Goal: Navigation & Orientation: Find specific page/section

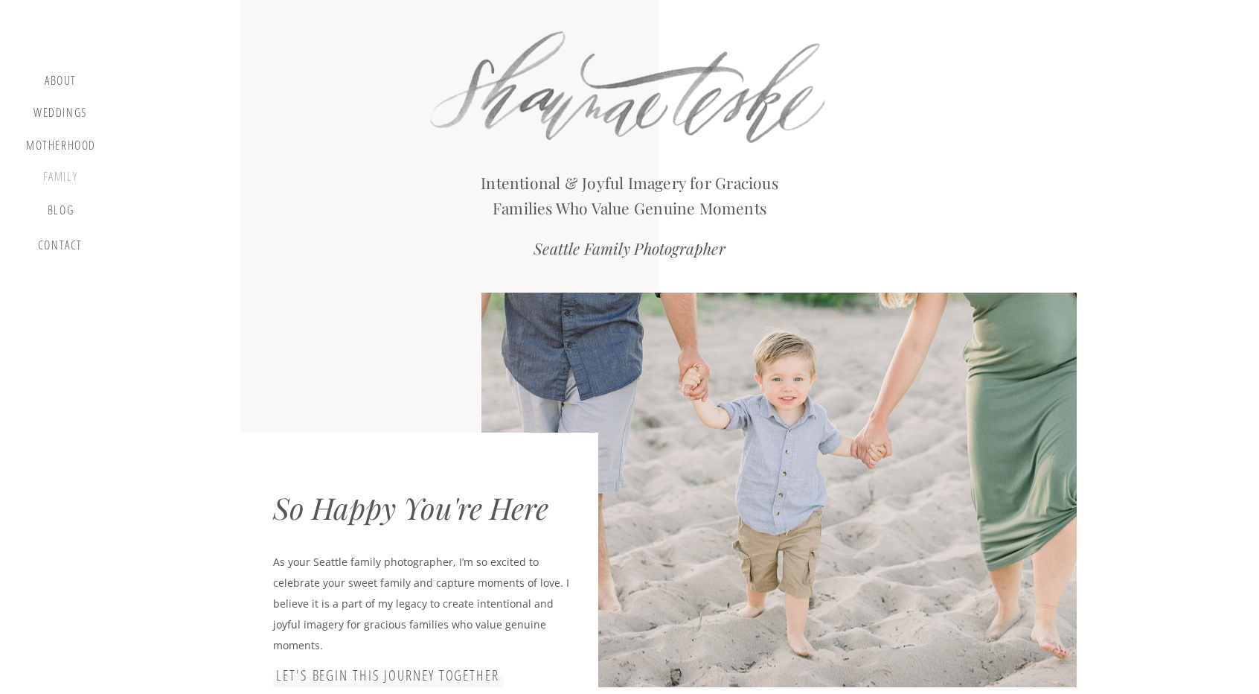
click at [58, 172] on div "Family" at bounding box center [60, 179] width 57 height 19
click at [63, 181] on div "Family" at bounding box center [60, 179] width 57 height 19
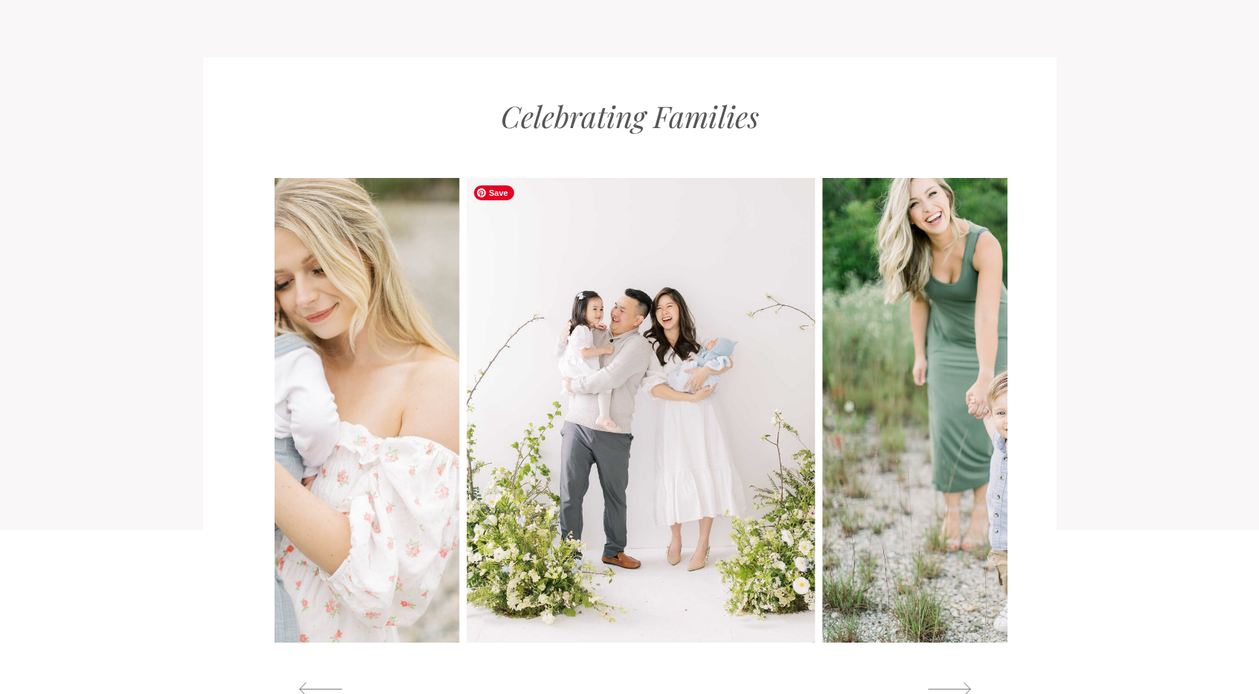
scroll to position [1488, 0]
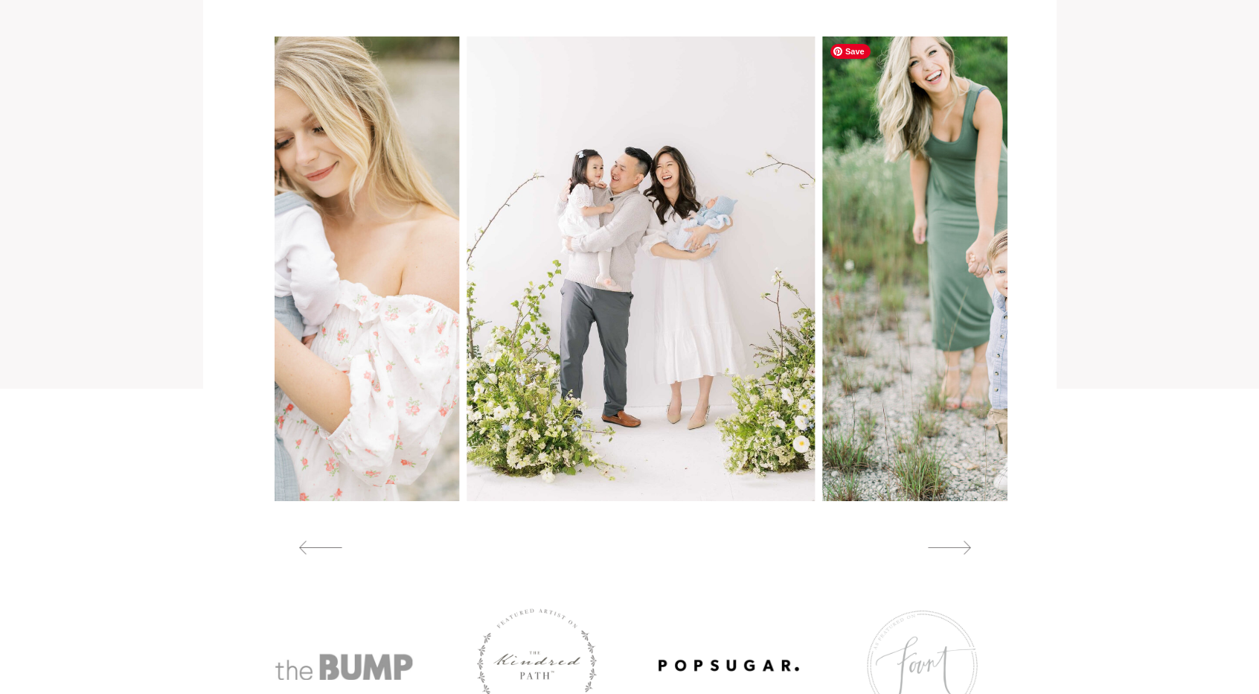
click at [1027, 289] on div at bounding box center [630, 267] width 854 height 703
click at [963, 288] on img at bounding box center [997, 268] width 348 height 464
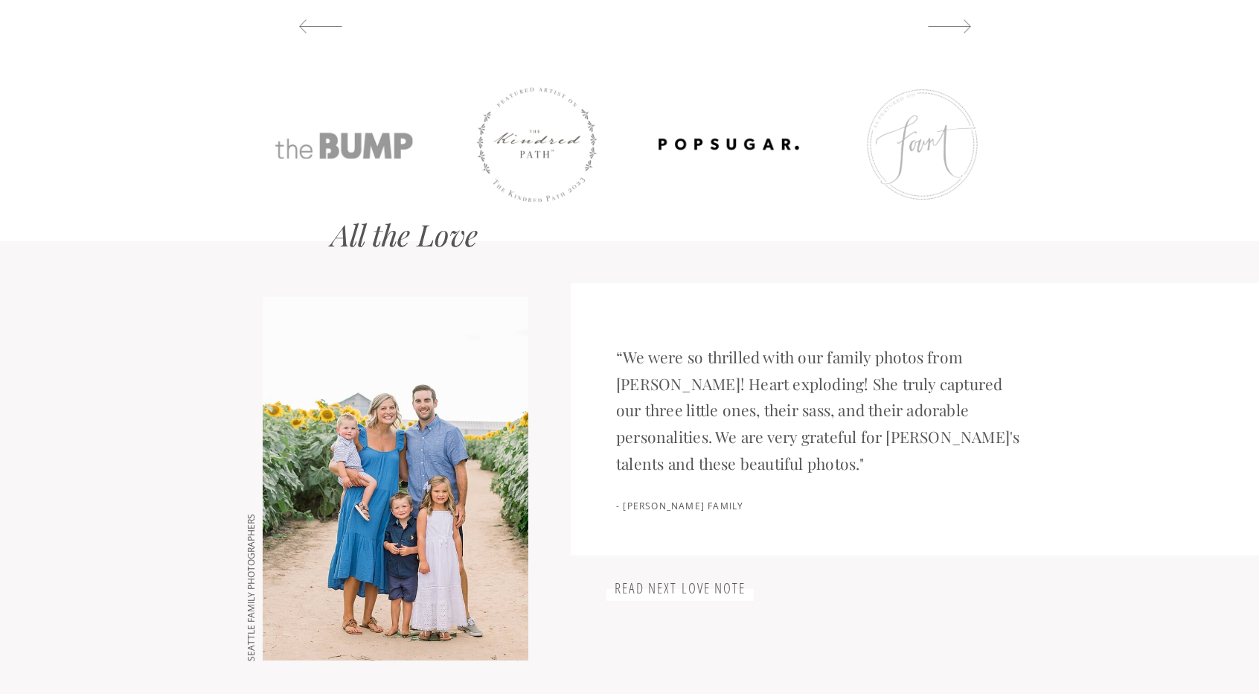
scroll to position [1563, 0]
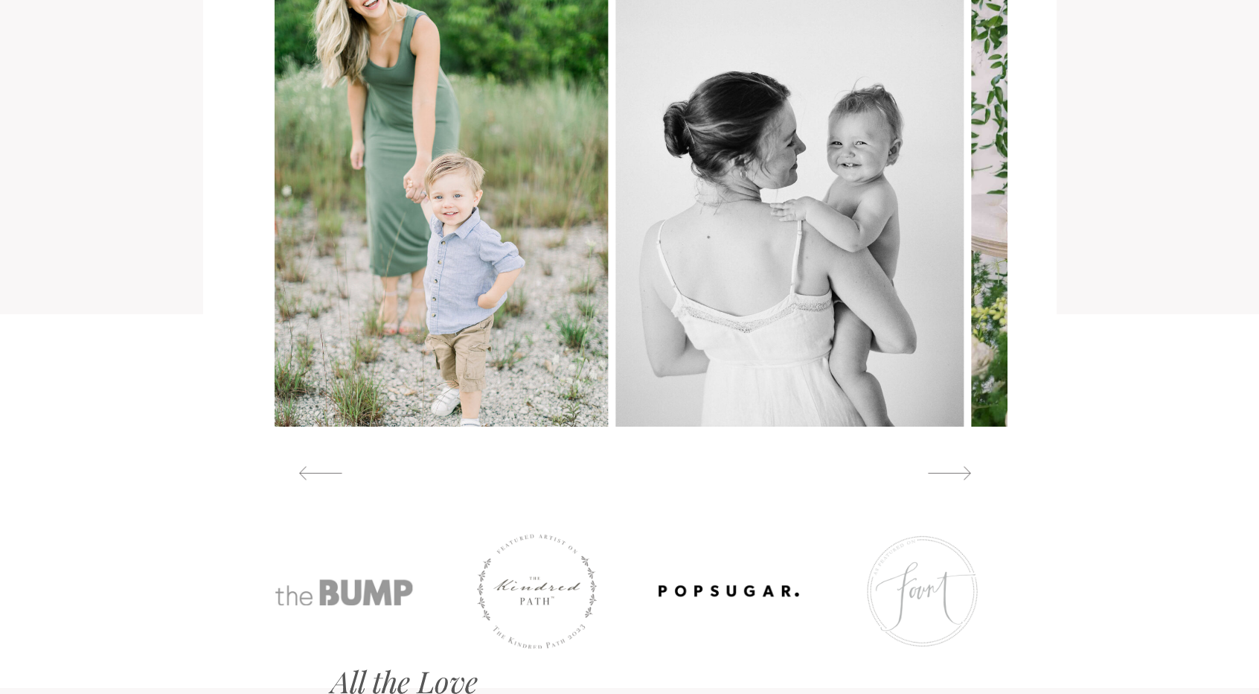
click at [332, 269] on img at bounding box center [434, 194] width 348 height 464
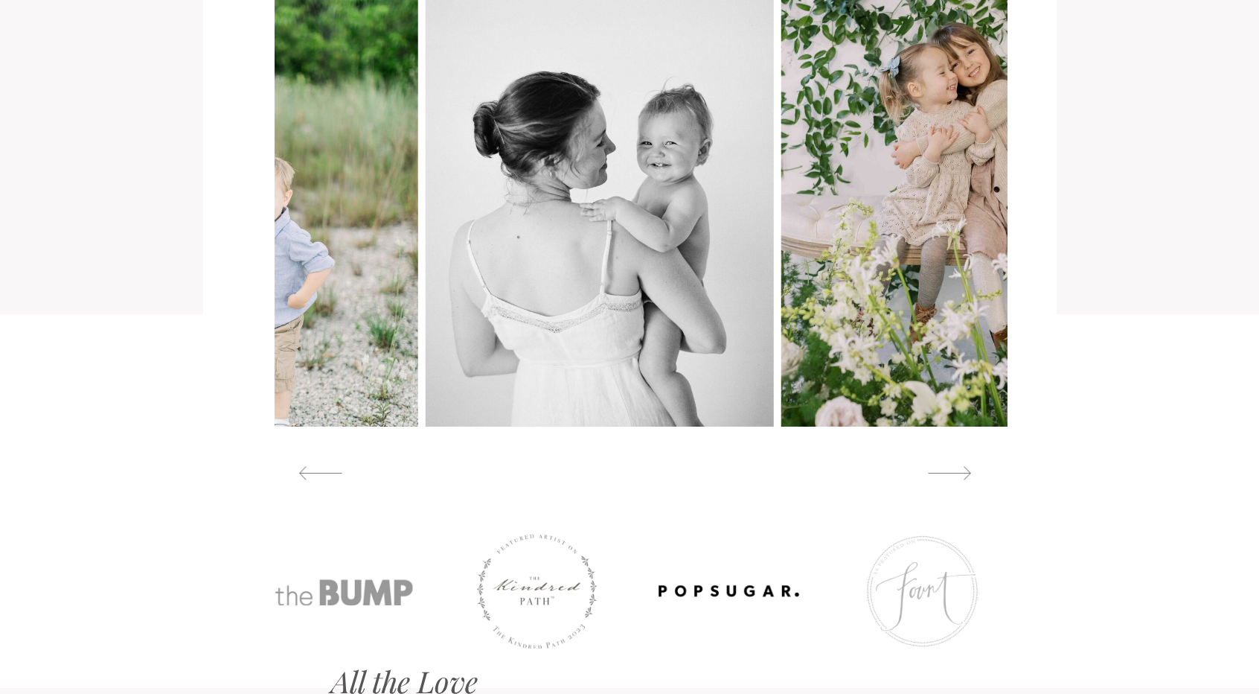
click at [426, 284] on img at bounding box center [600, 194] width 348 height 464
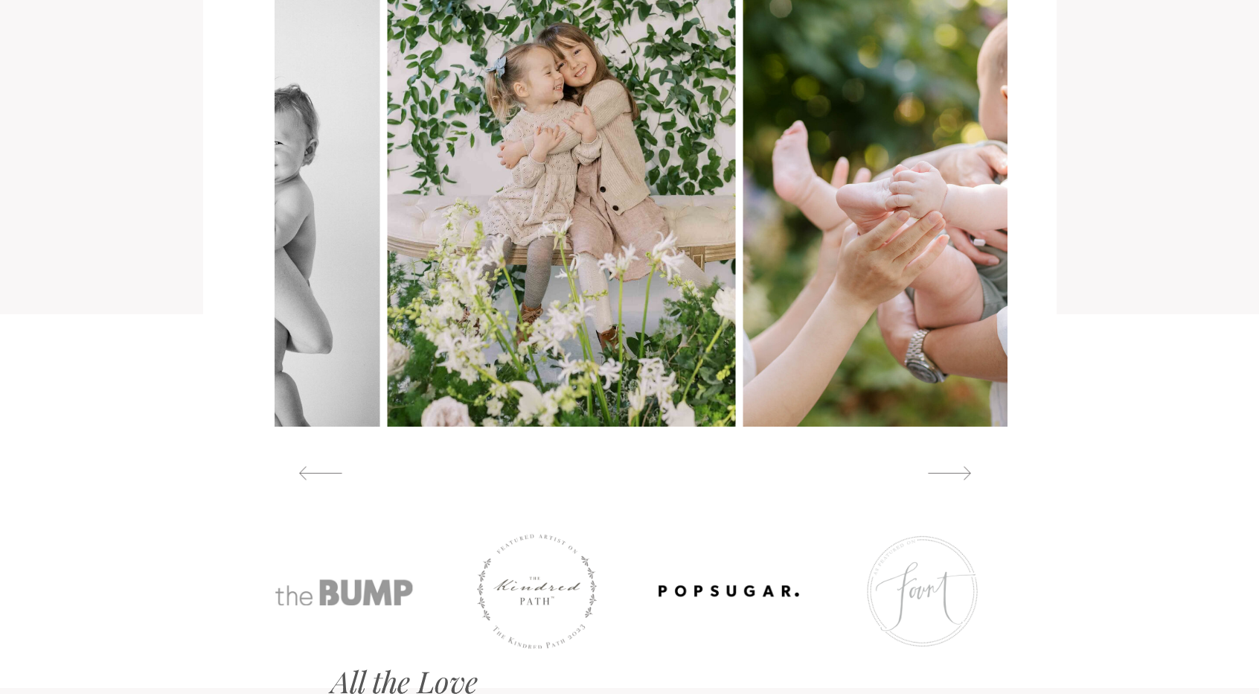
click at [744, 301] on img at bounding box center [918, 194] width 348 height 464
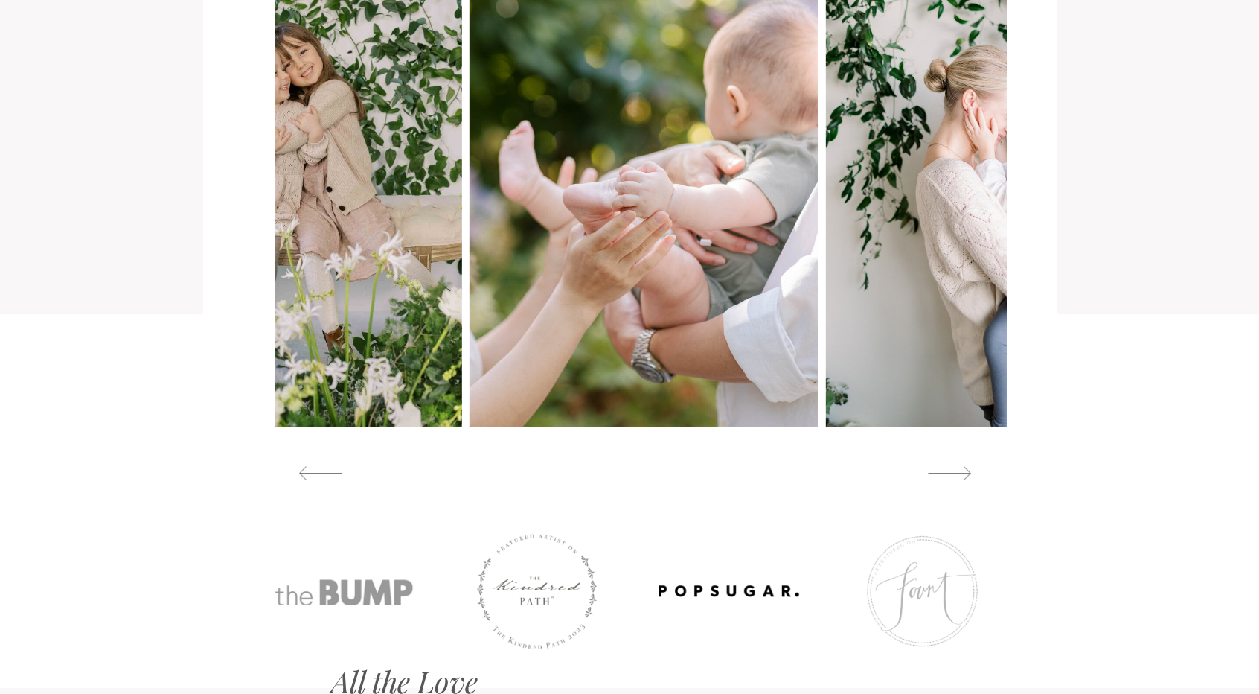
click at [825, 301] on img at bounding box center [999, 194] width 348 height 464
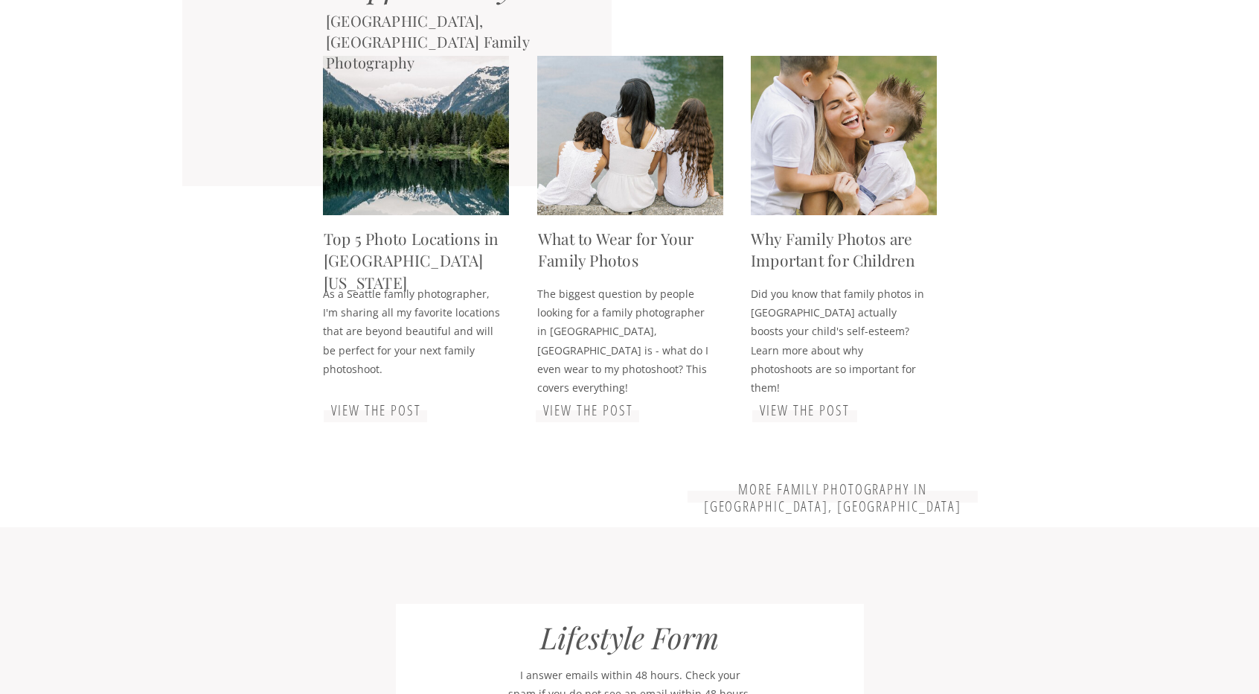
scroll to position [0, 0]
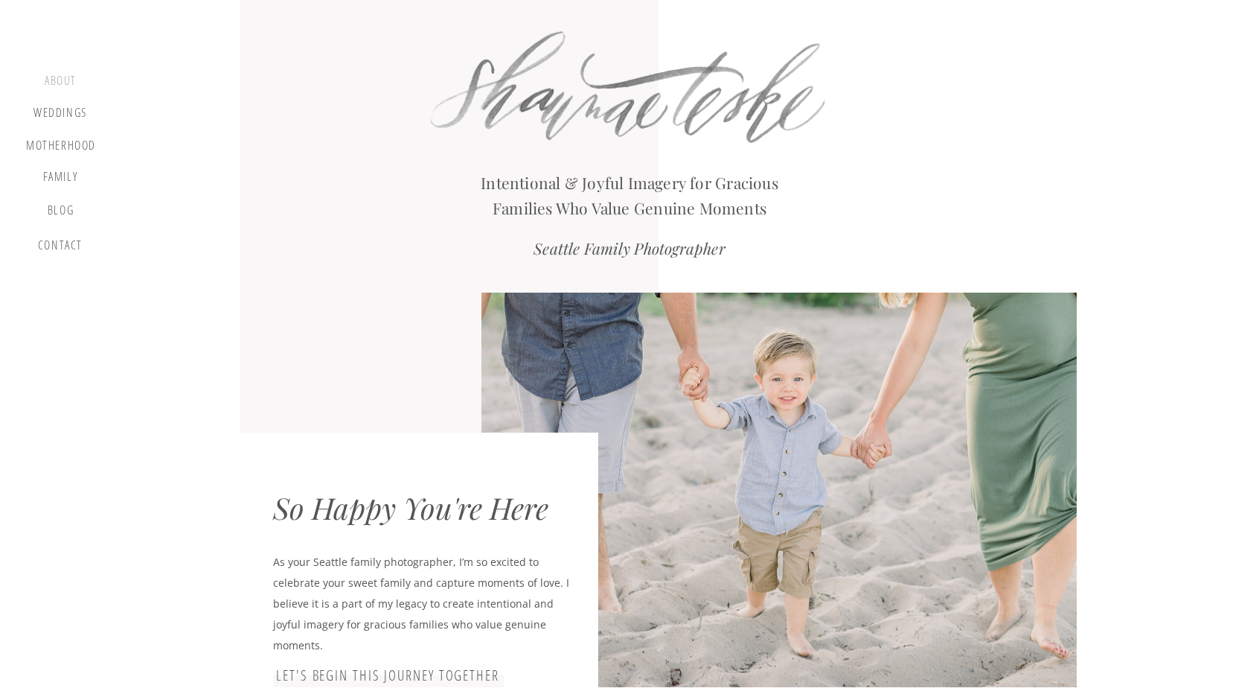
click at [51, 77] on div "about" at bounding box center [61, 83] width 44 height 18
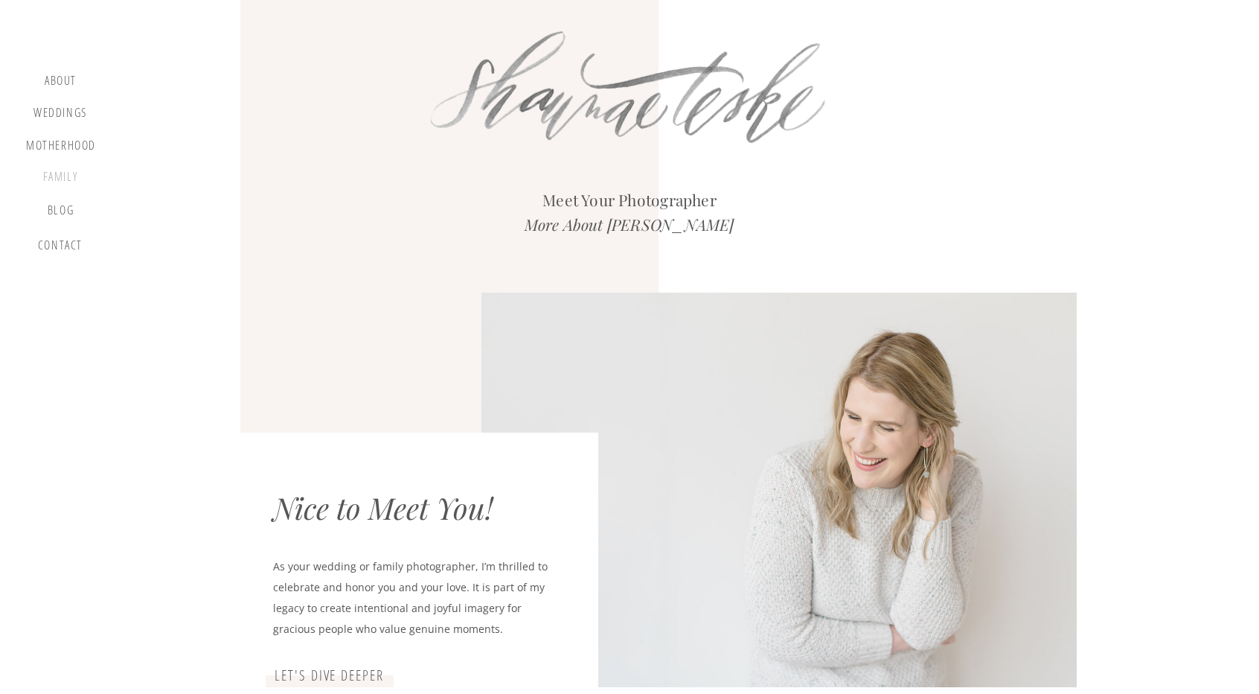
click at [69, 182] on div "Family" at bounding box center [60, 179] width 57 height 19
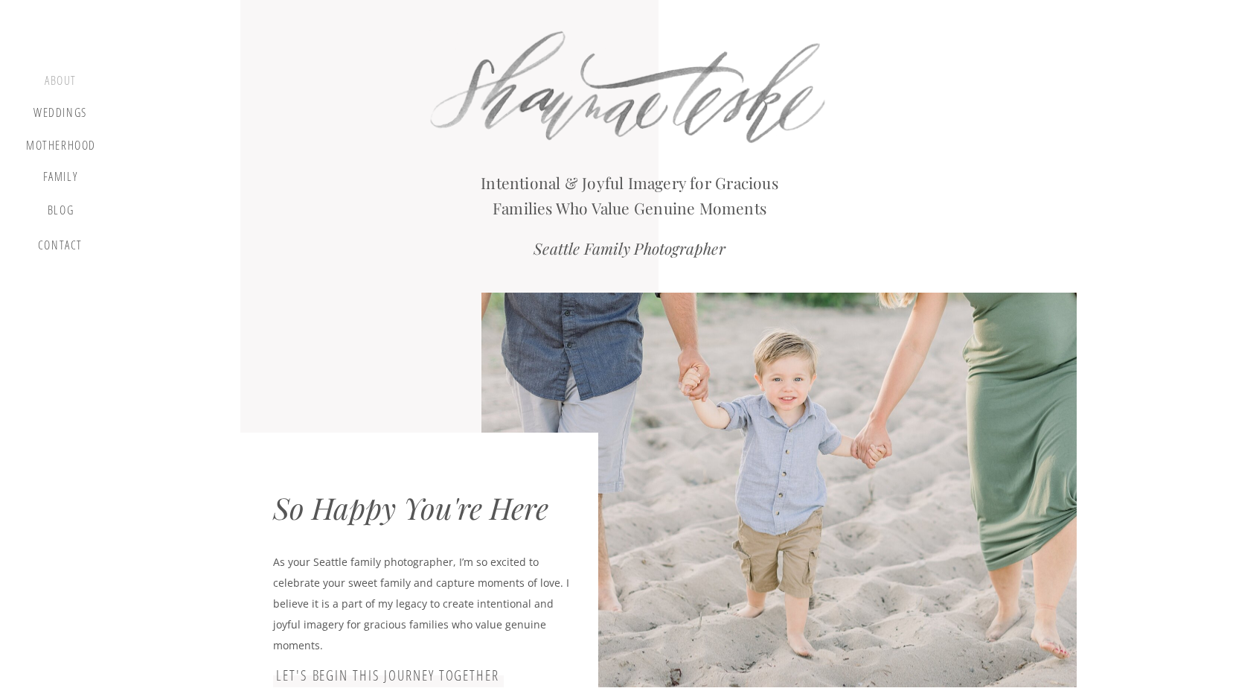
click at [57, 89] on div "about" at bounding box center [61, 83] width 44 height 18
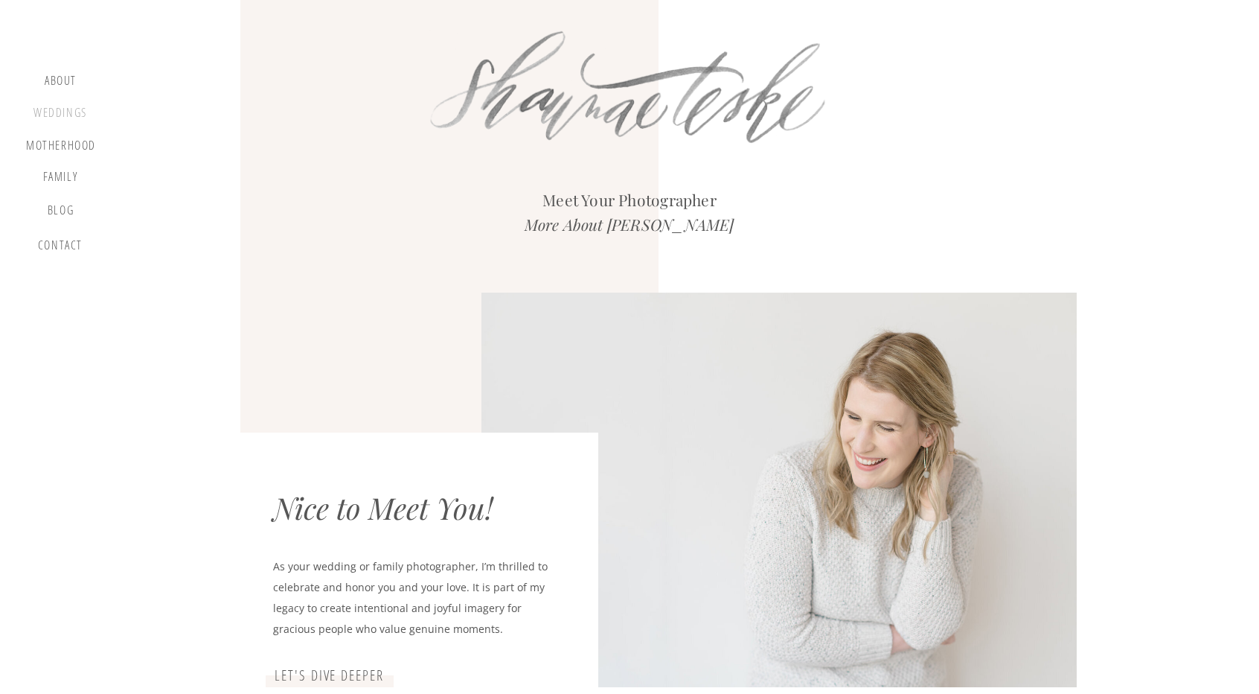
click at [63, 111] on div "Weddings" at bounding box center [60, 115] width 57 height 19
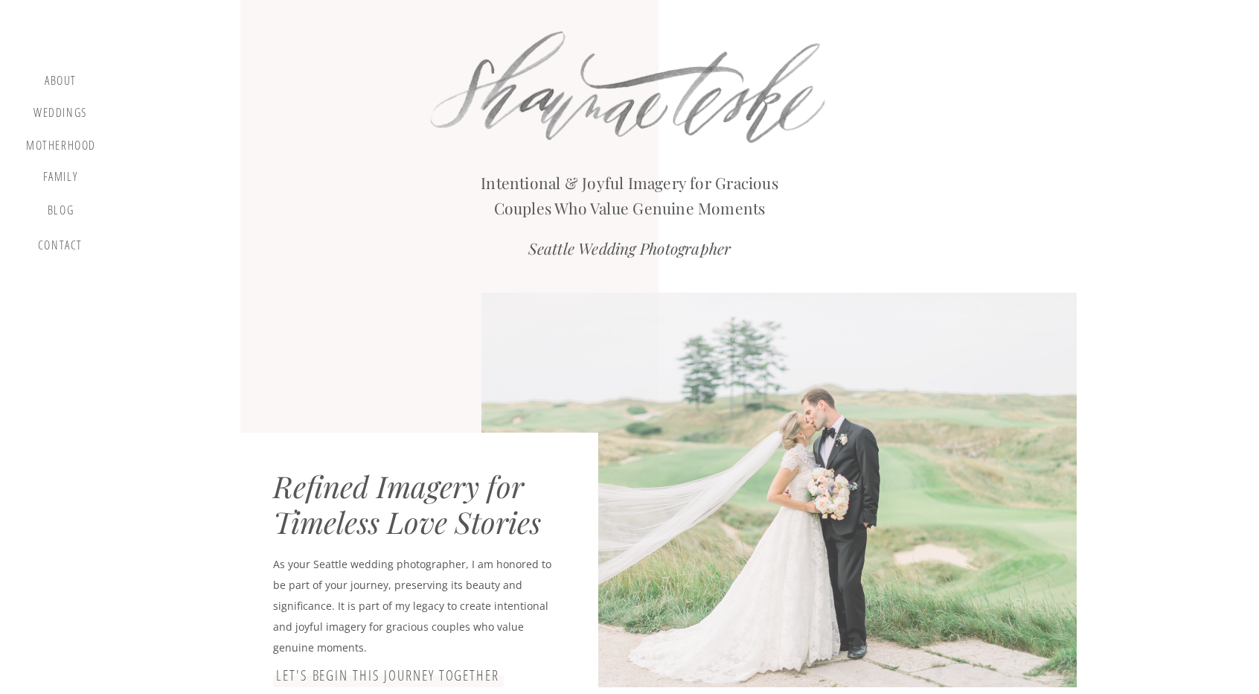
click at [65, 77] on div "about" at bounding box center [61, 83] width 44 height 18
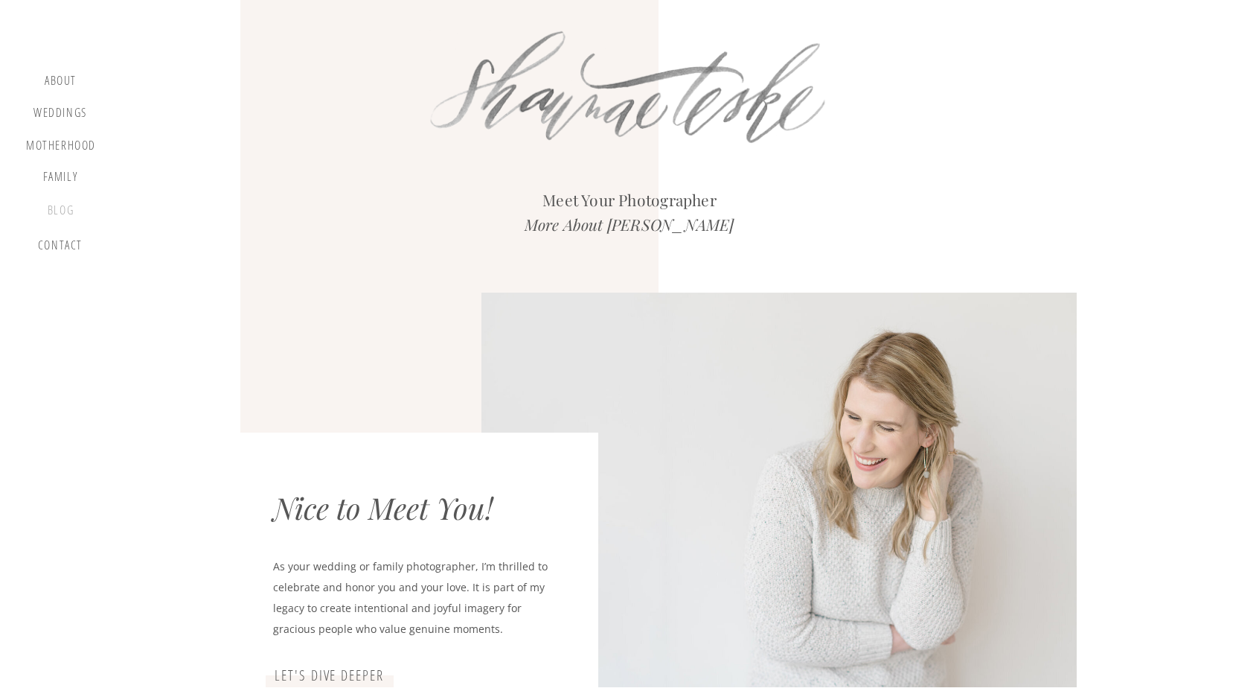
click at [57, 214] on div "blog" at bounding box center [61, 213] width 44 height 21
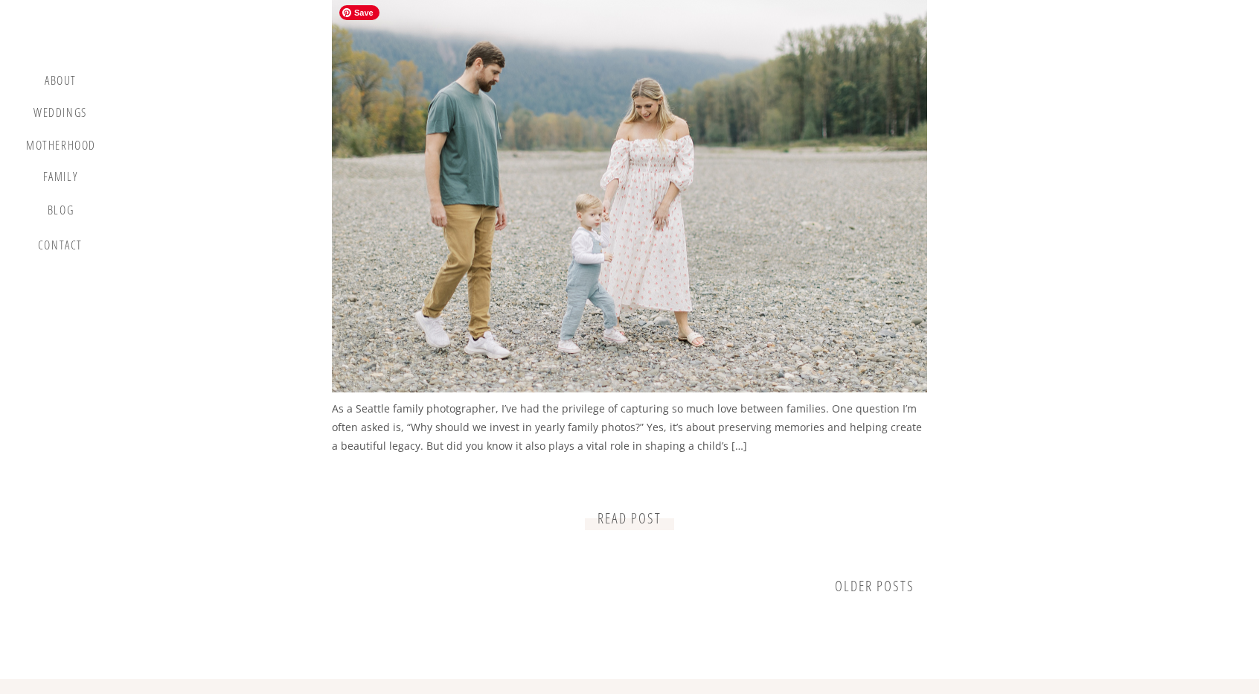
scroll to position [1637, 0]
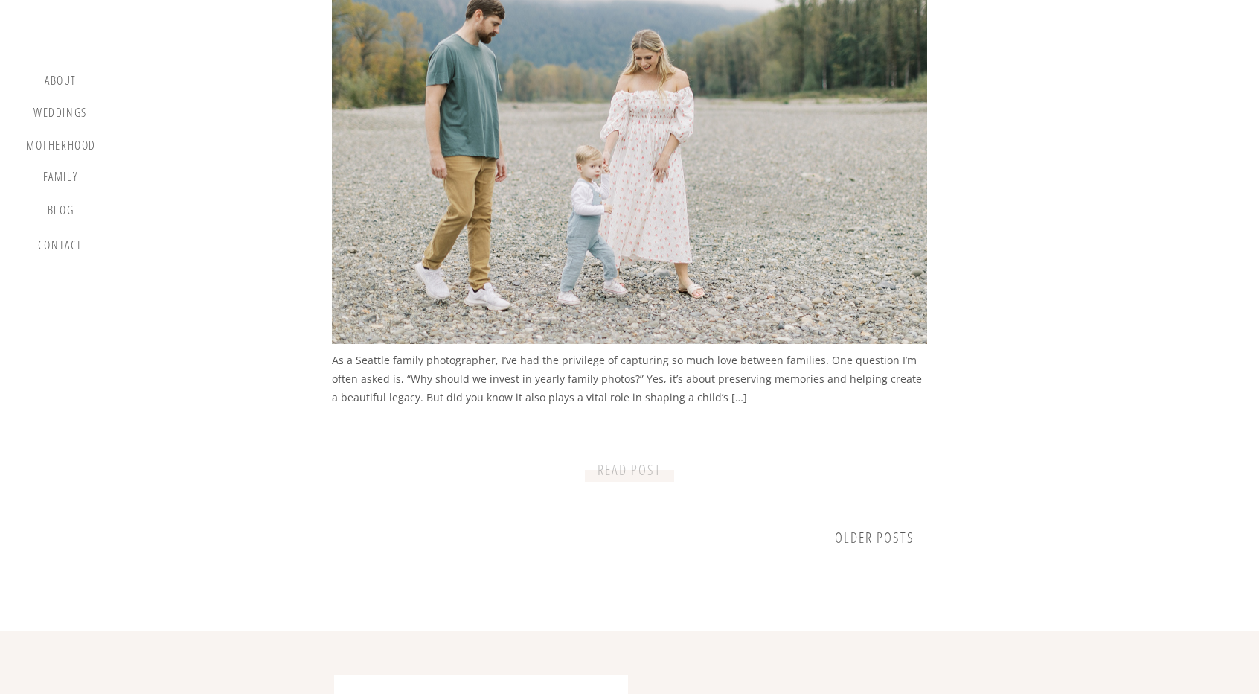
click at [617, 473] on p "READ post" at bounding box center [629, 470] width 78 height 19
